Goal: Obtain resource: Obtain resource

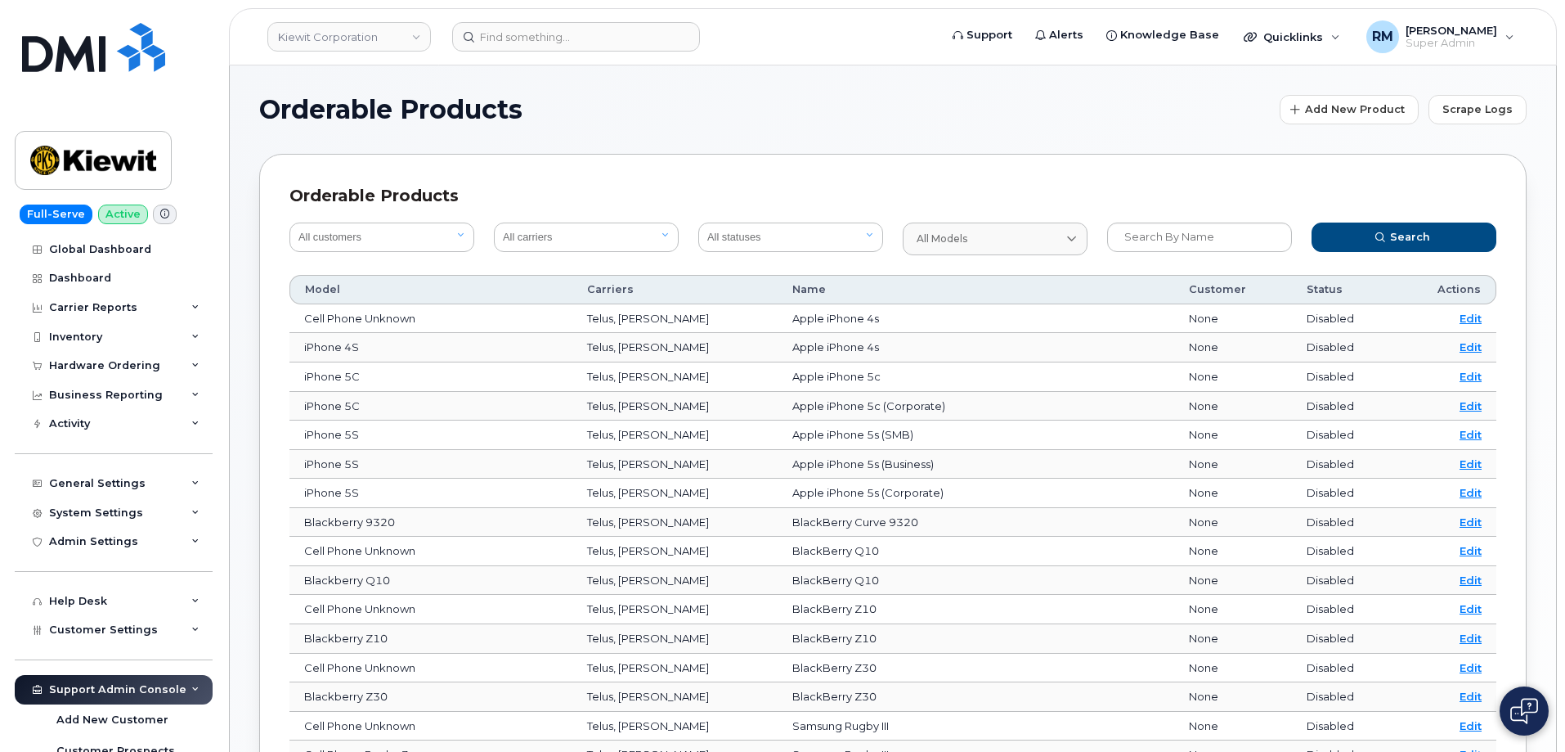
scroll to position [385, 0]
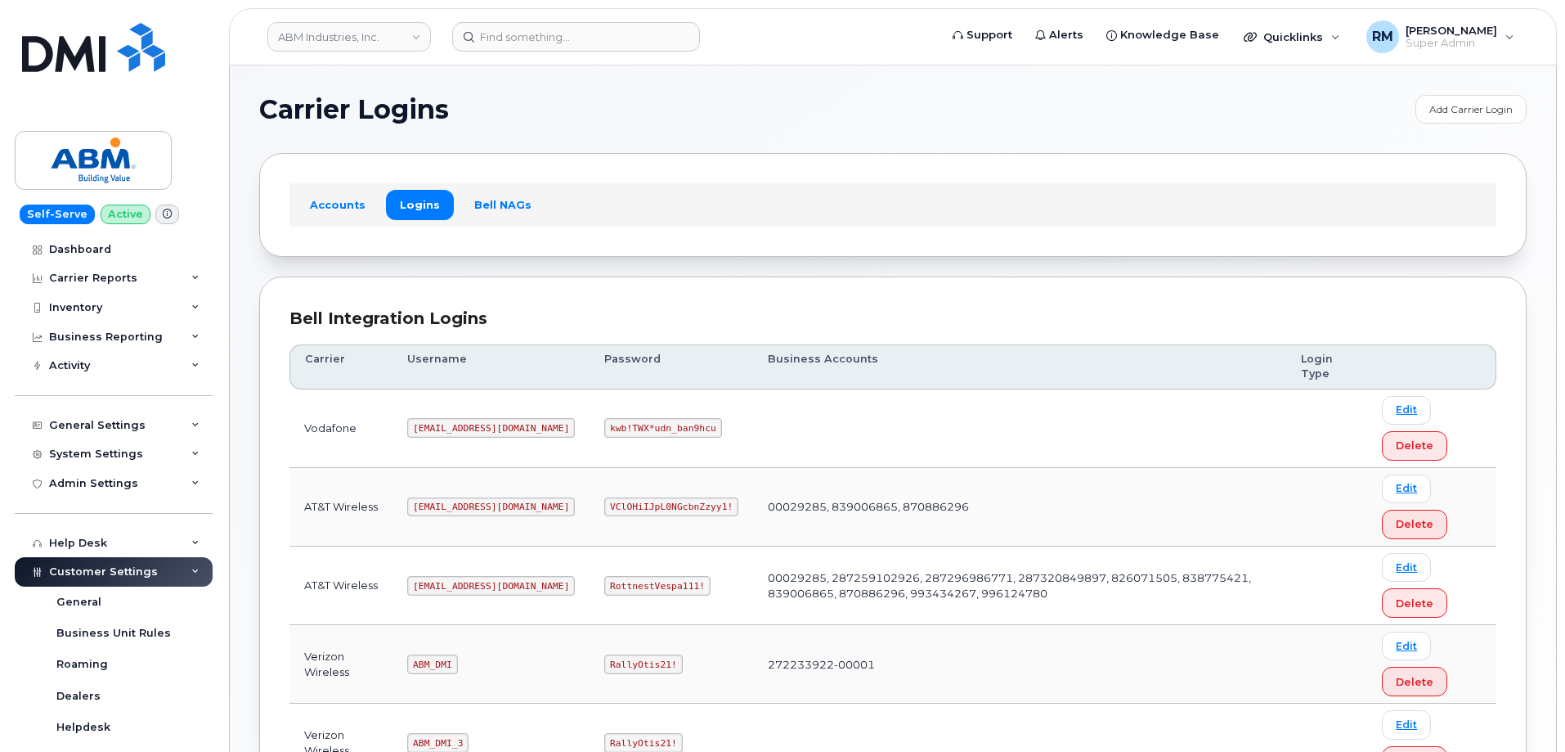
click at [604, 586] on code "RottnestVespa111!" at bounding box center [657, 586] width 106 height 20
copy code "RottnestVespa111"
